Goal: Information Seeking & Learning: Learn about a topic

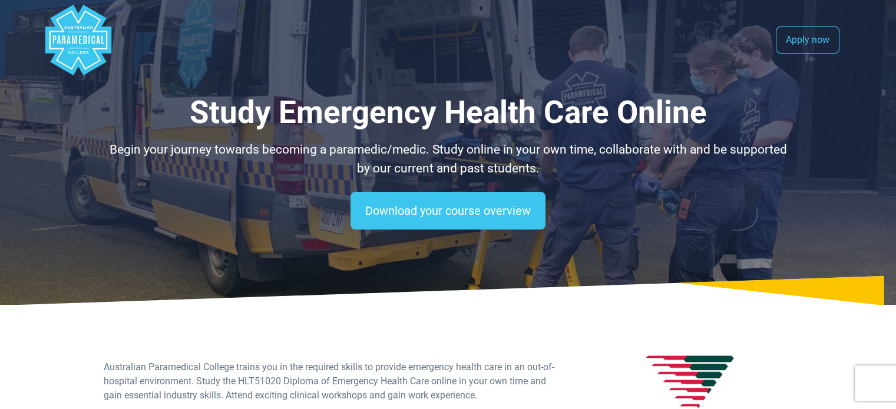
click at [103, 46] on polygon "Australian Paramedical College" at bounding box center [78, 40] width 66 height 71
click at [803, 37] on link "Apply now" at bounding box center [808, 40] width 64 height 27
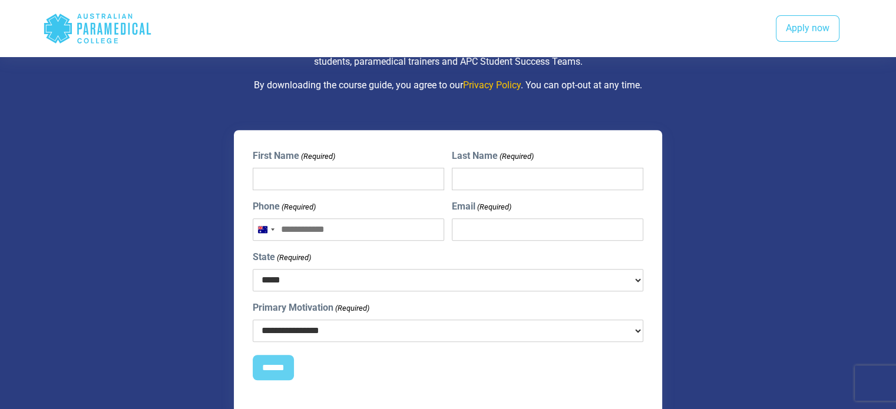
click at [66, 21] on polygon "Australian Paramedical College" at bounding box center [58, 28] width 28 height 29
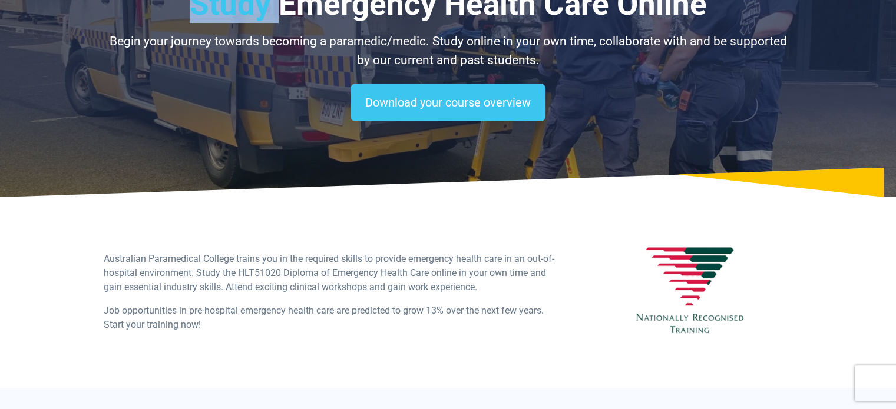
scroll to position [0, 0]
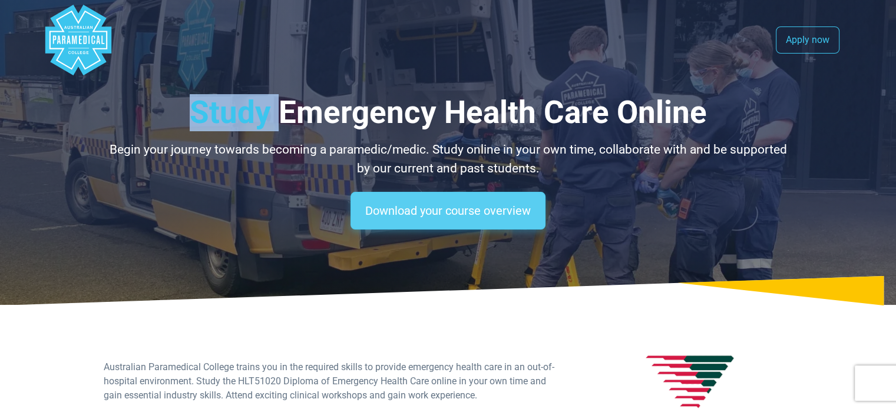
click at [493, 214] on link "Download your course overview" at bounding box center [447, 211] width 195 height 38
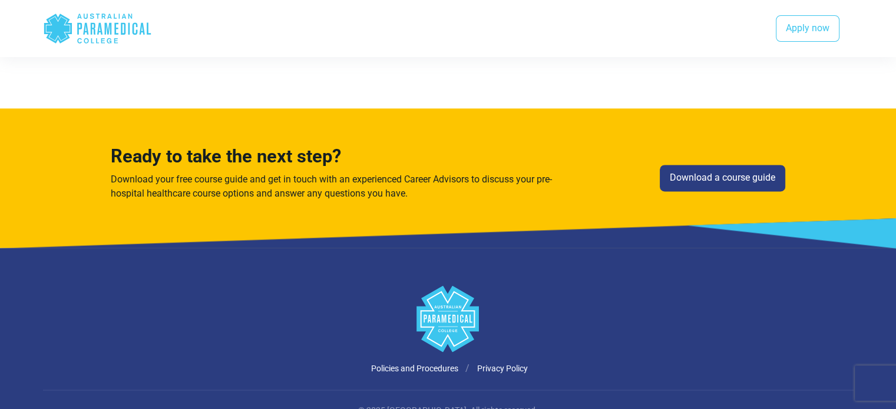
scroll to position [1687, 0]
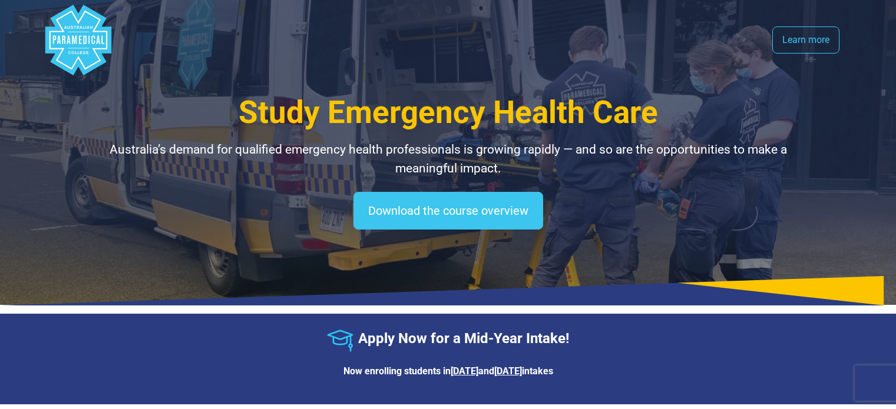
select select "**********"
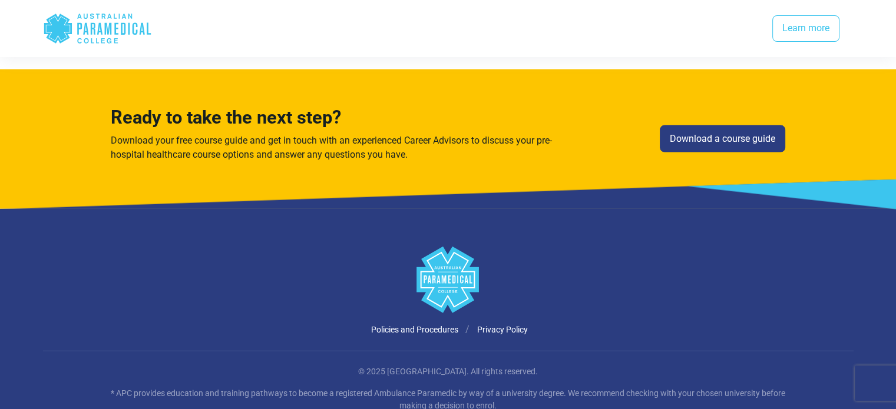
scroll to position [2590, 0]
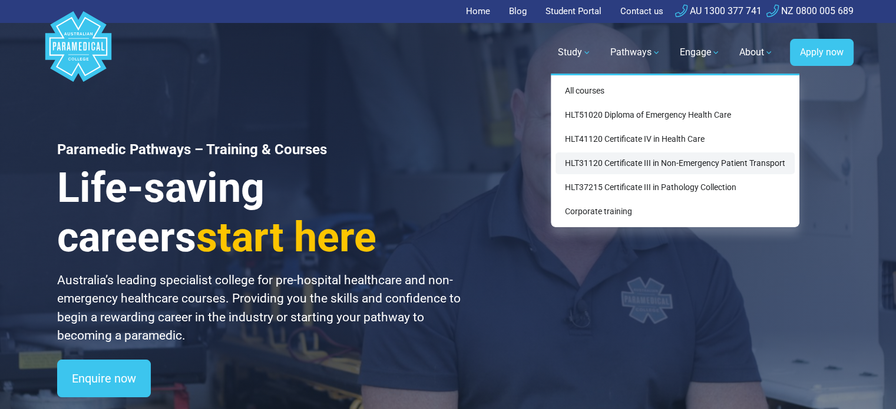
click at [714, 167] on link "HLT31120 Certificate III in Non-Emergency Patient Transport" at bounding box center [674, 164] width 239 height 22
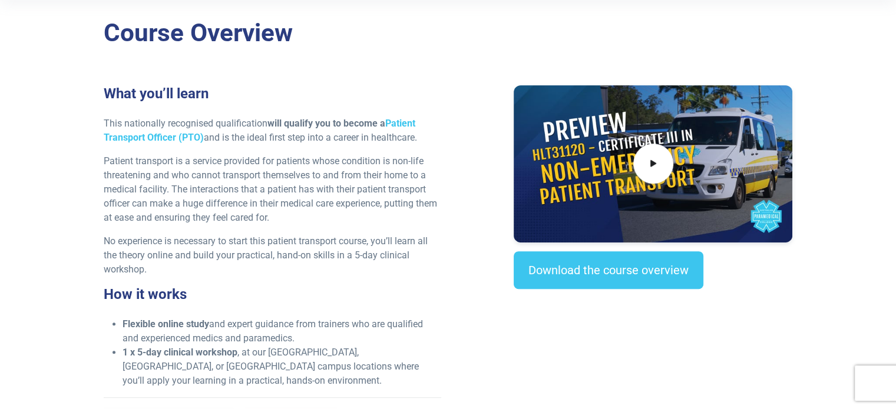
scroll to position [346, 0]
